Goal: Information Seeking & Learning: Compare options

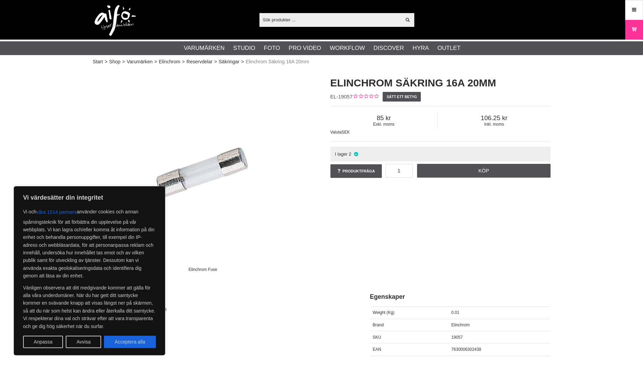
drag, startPoint x: 125, startPoint y: 341, endPoint x: 190, endPoint y: 318, distance: 69.1
click at [125, 341] on button "Acceptera alla" at bounding box center [130, 342] width 52 height 12
checkbox input "true"
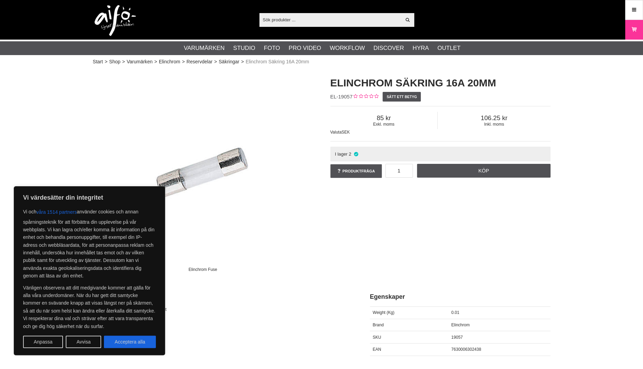
checkbox input "true"
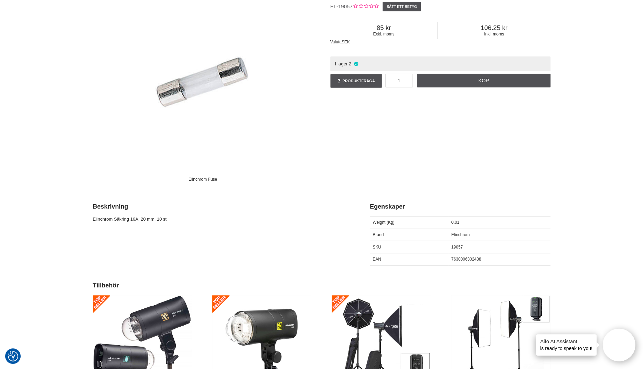
scroll to position [138, 0]
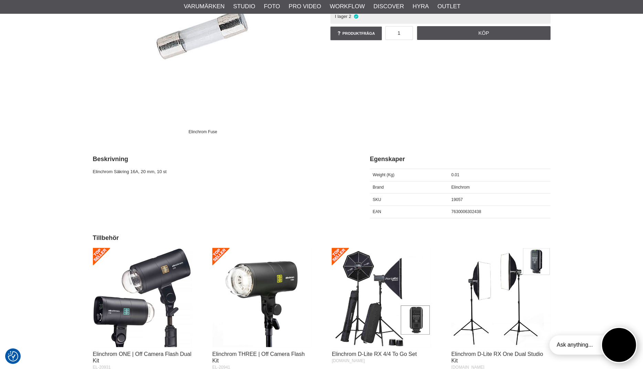
click at [621, 345] on button "Open twise" at bounding box center [619, 345] width 36 height 36
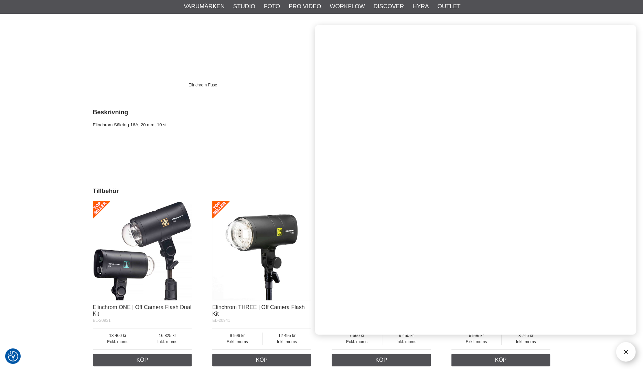
scroll to position [184, 0]
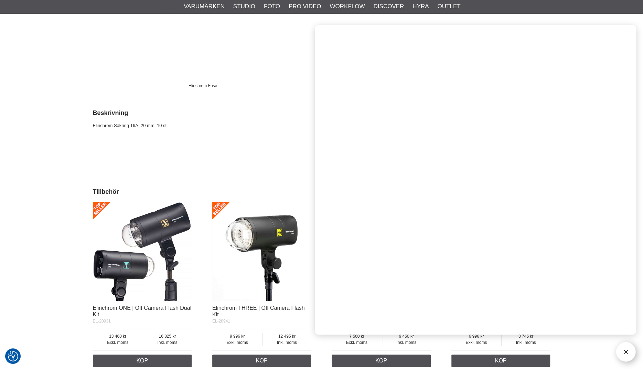
click at [606, 14] on div "Start > Shop > Varumärken > Elinchrom > Reservdelar > Säkringar > Elinchrom Säk…" at bounding box center [321, 297] width 643 height 829
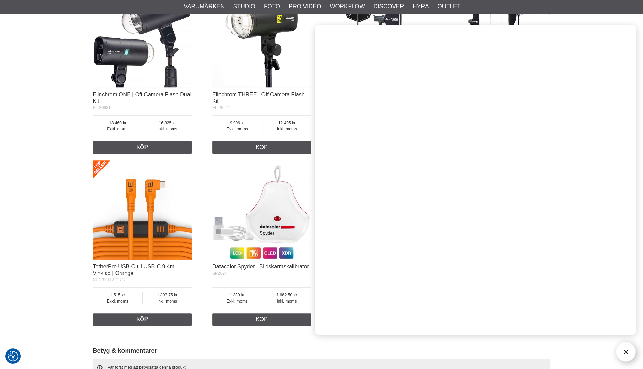
scroll to position [415, 0]
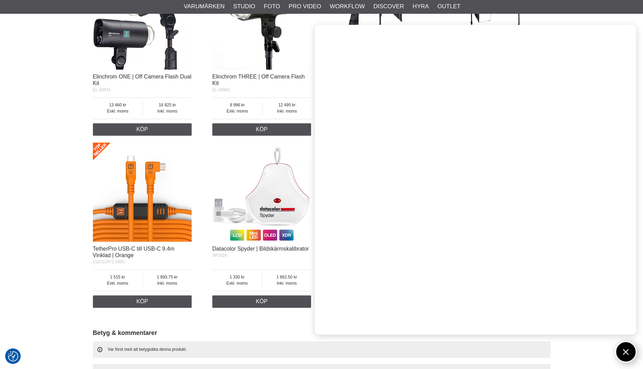
click at [623, 353] on button "Open twise" at bounding box center [626, 352] width 22 height 22
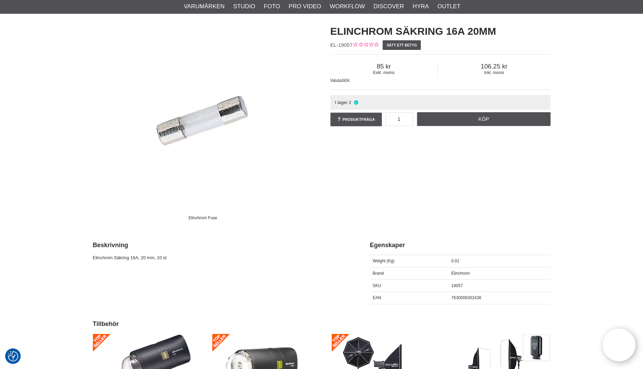
scroll to position [0, 0]
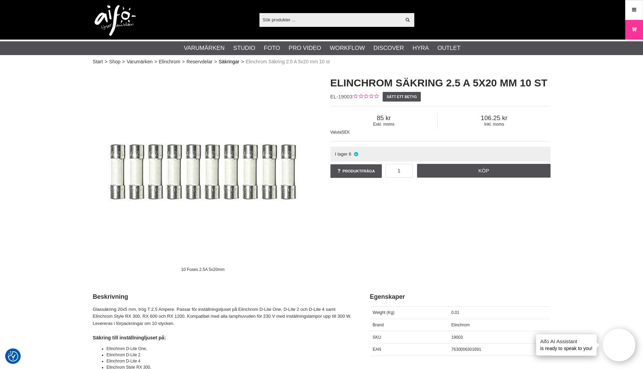
click at [233, 63] on link "Säkringar" at bounding box center [229, 61] width 21 height 7
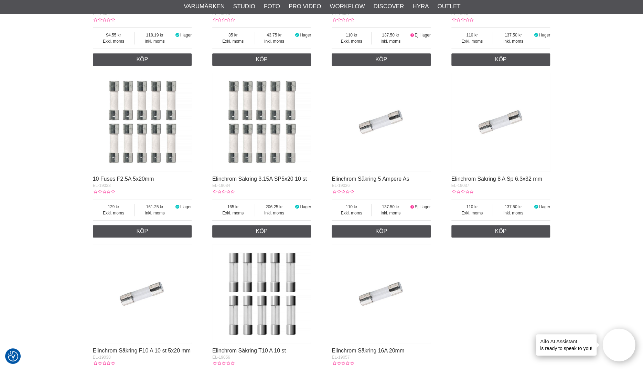
scroll to position [551, 0]
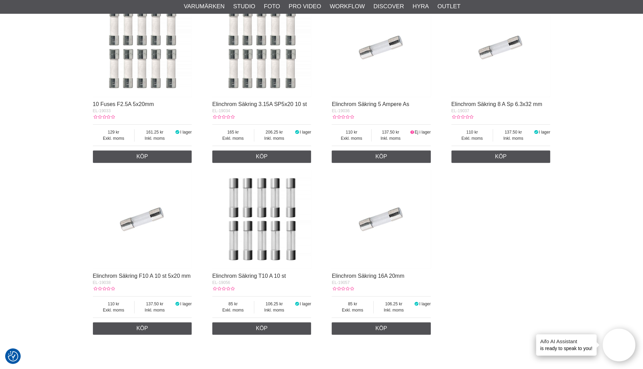
click at [139, 235] on img at bounding box center [142, 219] width 99 height 99
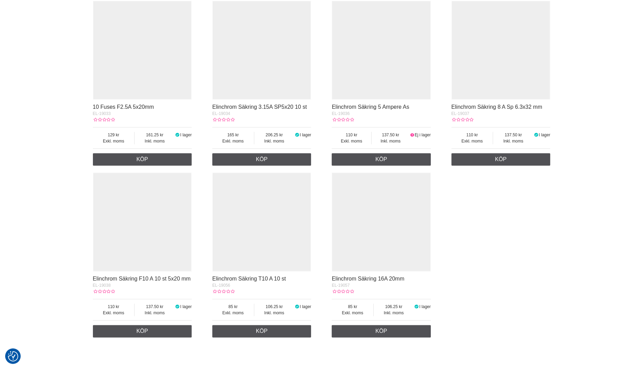
scroll to position [548, 0]
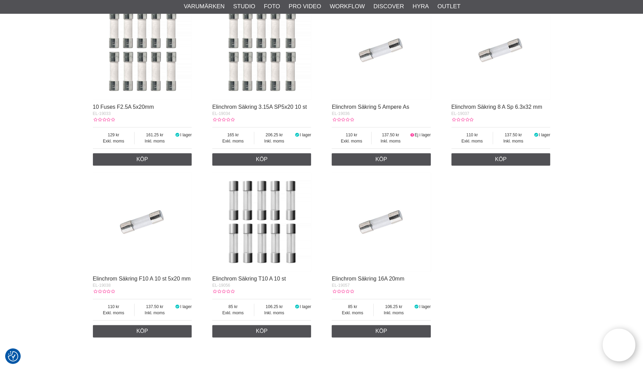
click at [371, 65] on img at bounding box center [381, 50] width 99 height 99
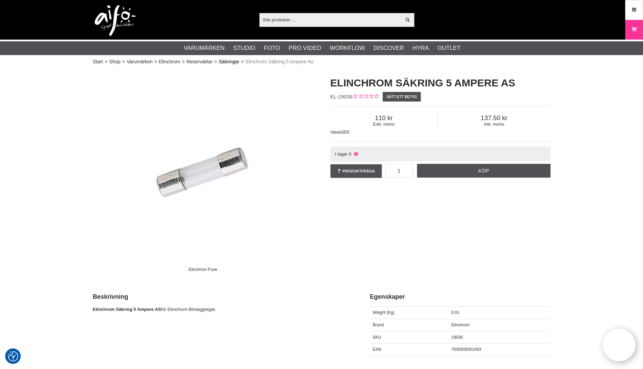
click at [234, 62] on link "Säkringar" at bounding box center [229, 61] width 21 height 7
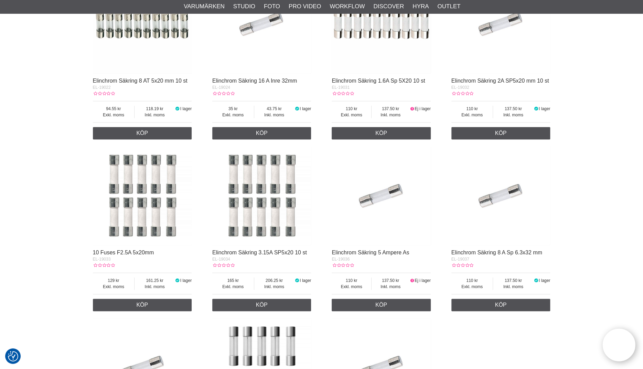
scroll to position [413, 0]
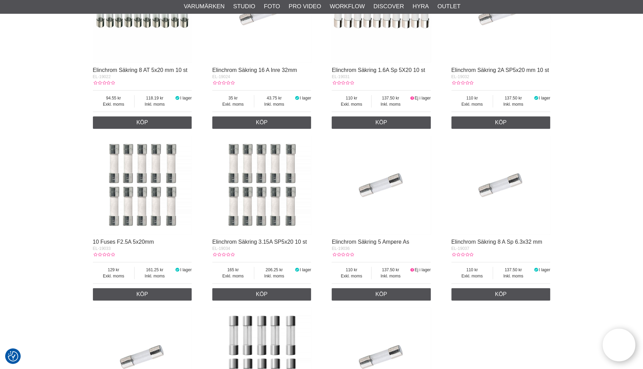
click at [134, 228] on img at bounding box center [142, 185] width 99 height 99
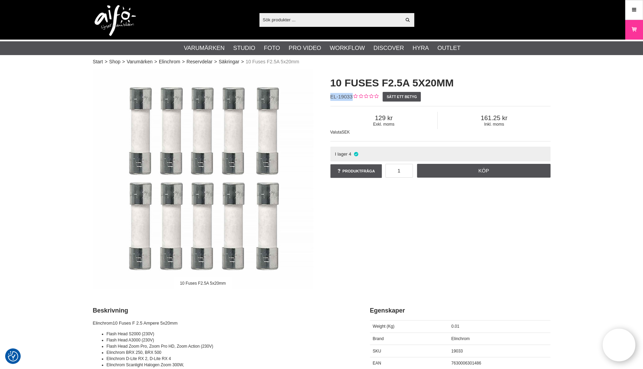
drag, startPoint x: 351, startPoint y: 96, endPoint x: 329, endPoint y: 95, distance: 22.1
click at [329, 95] on div "10 Fuses F2.5A 5x20mm EL-19033 Sätt ett betyg Exkl. moms 129 Inkl. moms 161.25 …" at bounding box center [440, 127] width 237 height 117
copy span "EL-19033"
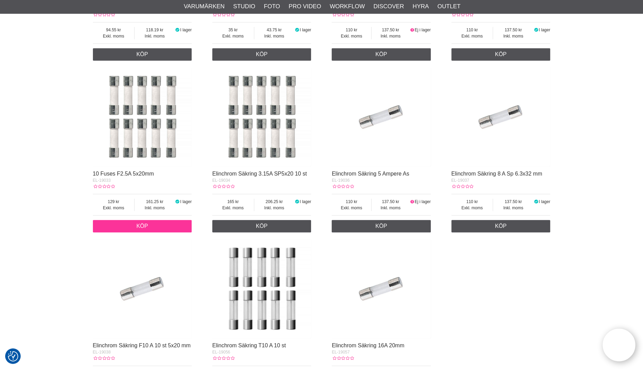
scroll to position [413, 0]
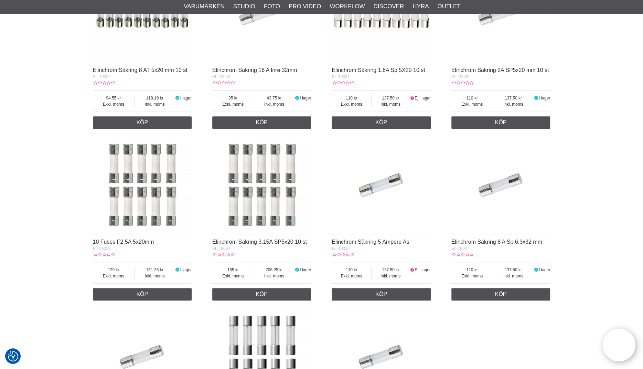
click at [147, 31] on img at bounding box center [142, 13] width 99 height 99
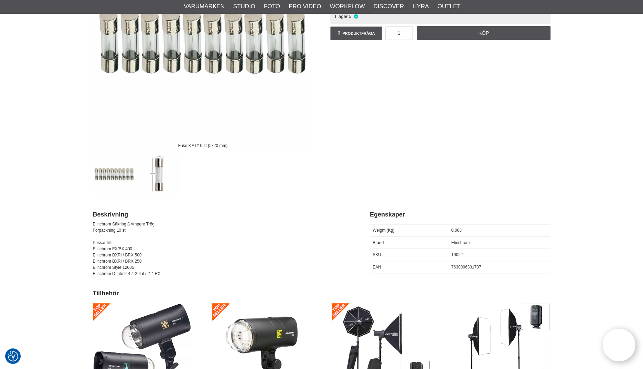
scroll to position [34, 0]
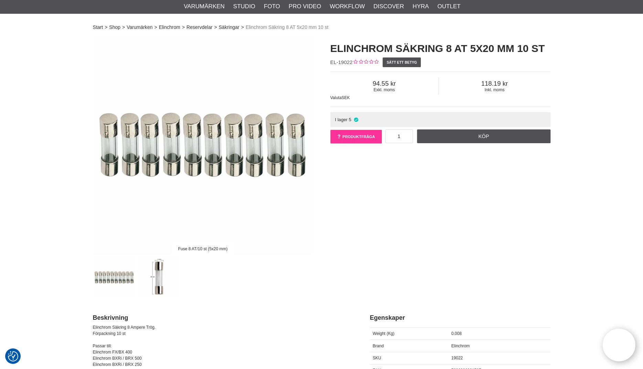
click at [350, 137] on link "Produktfråga" at bounding box center [356, 137] width 52 height 14
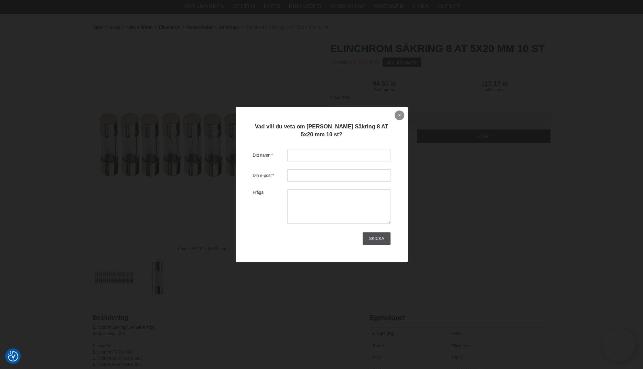
click at [399, 114] on icon at bounding box center [400, 115] width 2 height 4
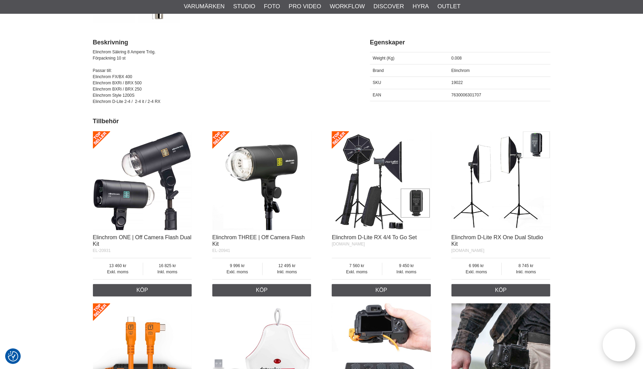
scroll to position [206, 0]
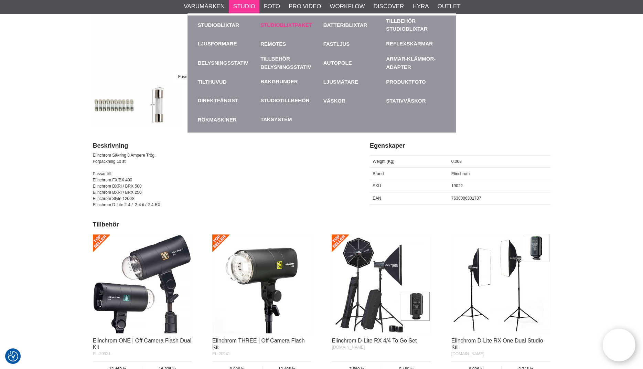
click at [269, 22] on link "Studioblixtpaket" at bounding box center [291, 24] width 60 height 19
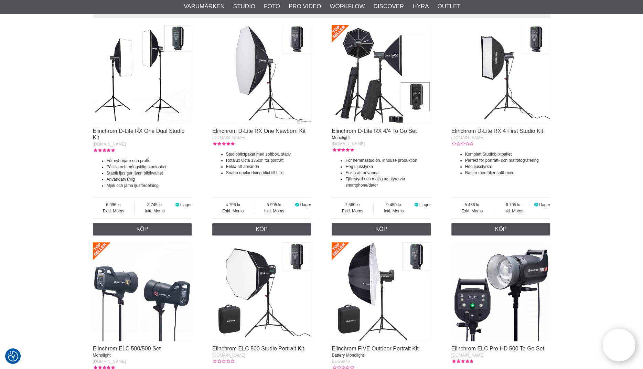
scroll to position [447, 0]
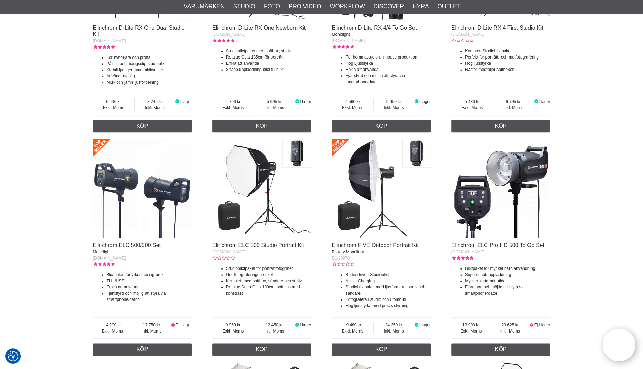
click at [157, 196] on img at bounding box center [142, 188] width 99 height 99
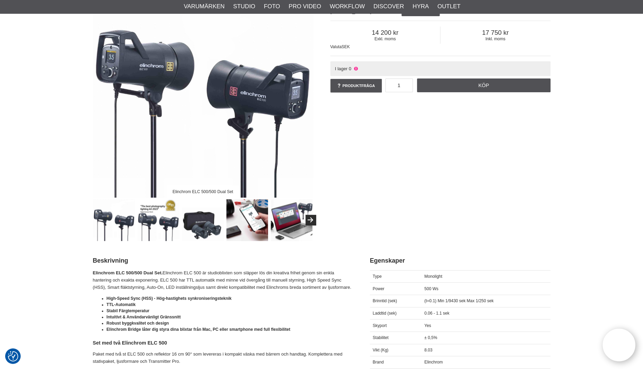
scroll to position [34, 0]
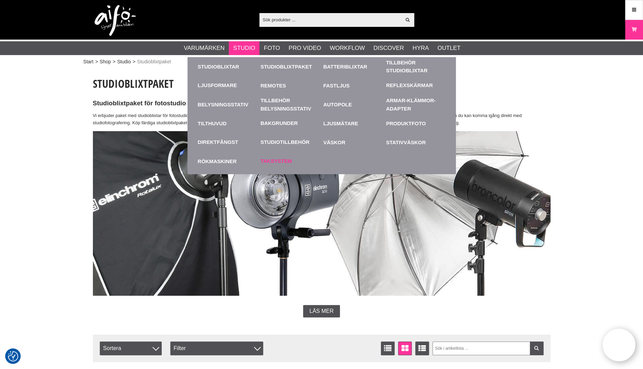
click at [274, 161] on link "Taksystem" at bounding box center [276, 161] width 31 height 8
click at [227, 86] on link "Ljusformare" at bounding box center [217, 86] width 39 height 8
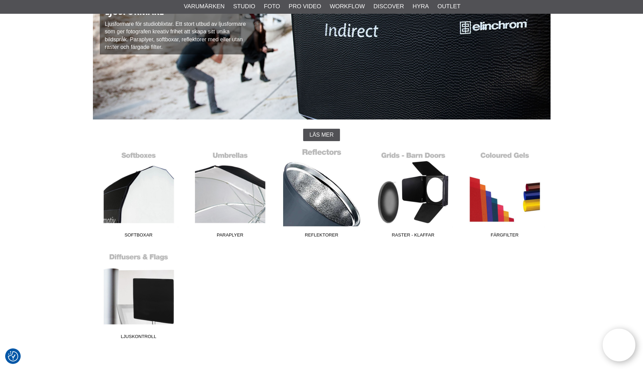
scroll to position [103, 0]
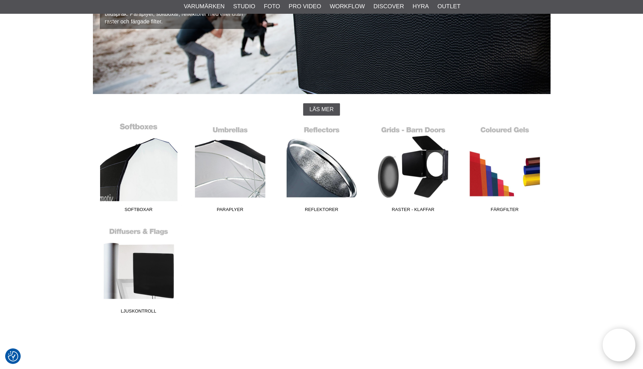
click at [145, 165] on link "Softboxar" at bounding box center [139, 169] width 92 height 93
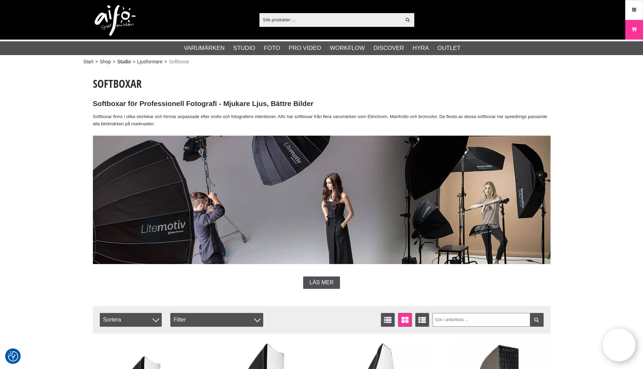
click at [129, 63] on link "Studio" at bounding box center [124, 61] width 14 height 7
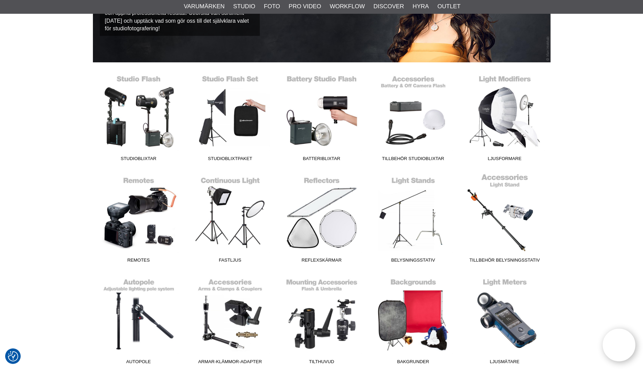
scroll to position [206, 0]
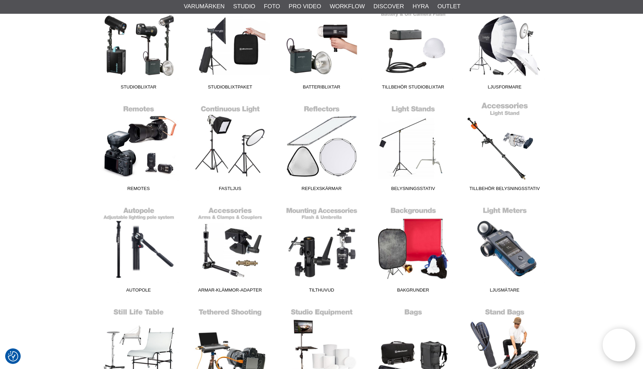
click at [502, 118] on link "Tillbehör Belysningsstativ" at bounding box center [505, 148] width 92 height 93
